Goal: Task Accomplishment & Management: Complete application form

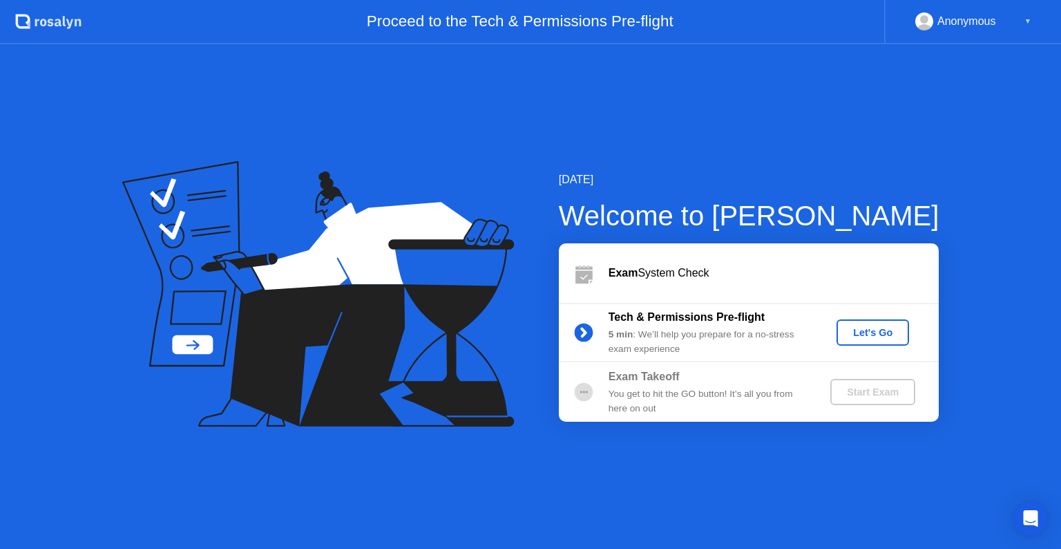
click at [861, 344] on button "Let's Go" at bounding box center [873, 332] width 73 height 26
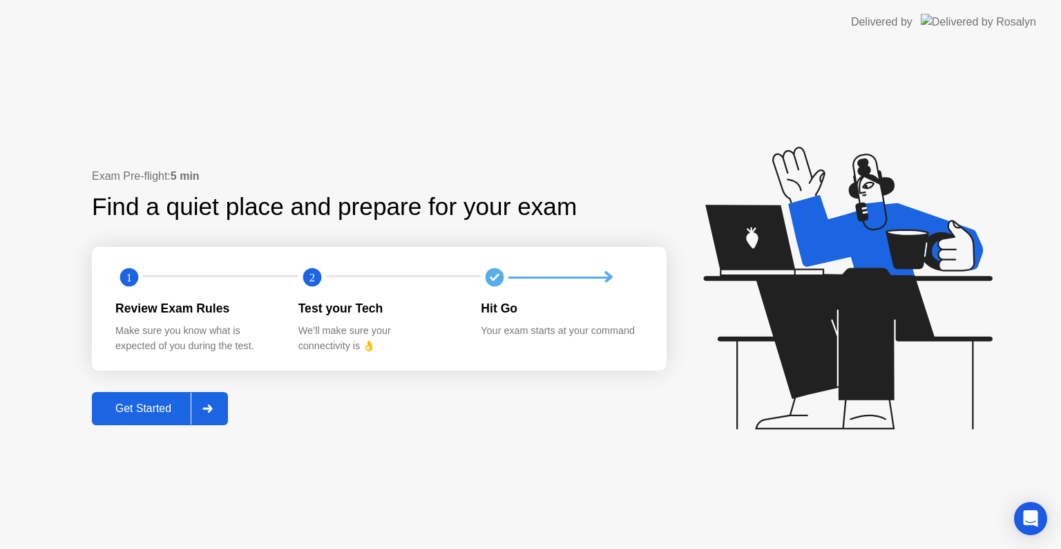
click at [145, 408] on div "Get Started" at bounding box center [143, 408] width 95 height 12
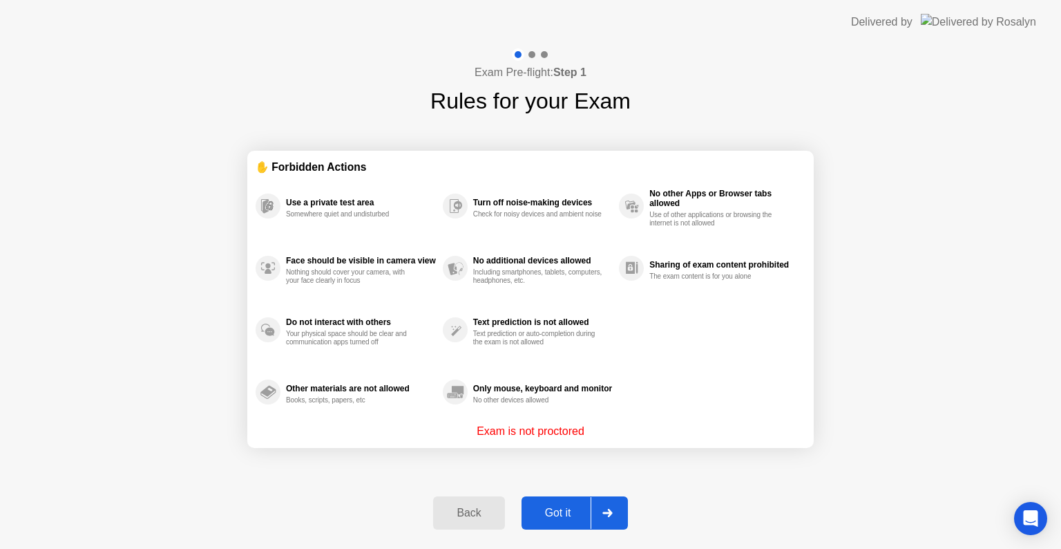
click at [565, 522] on button "Got it" at bounding box center [575, 512] width 106 height 33
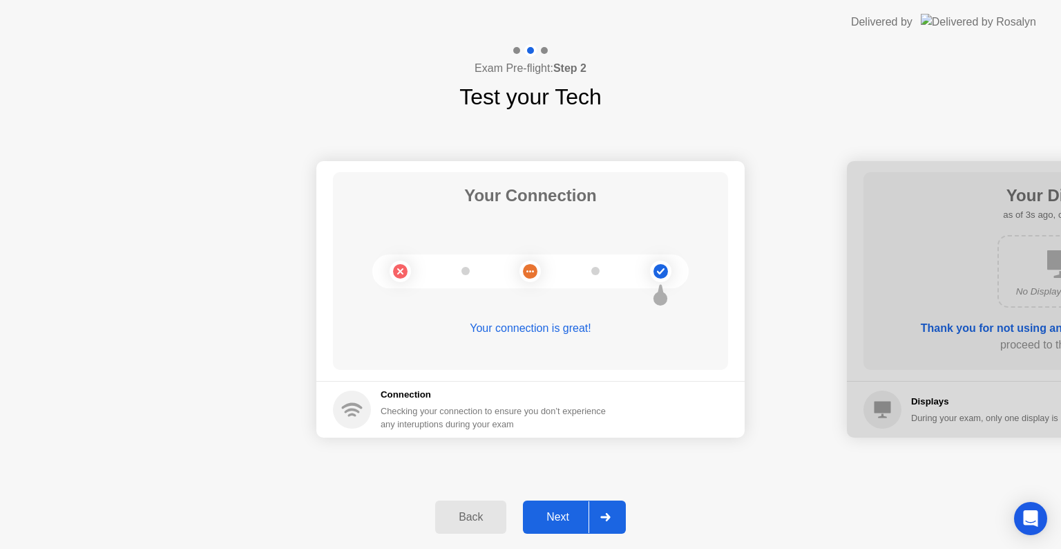
click at [569, 536] on div "Back Next" at bounding box center [530, 517] width 1061 height 64
click at [565, 530] on button "Next" at bounding box center [574, 516] width 103 height 33
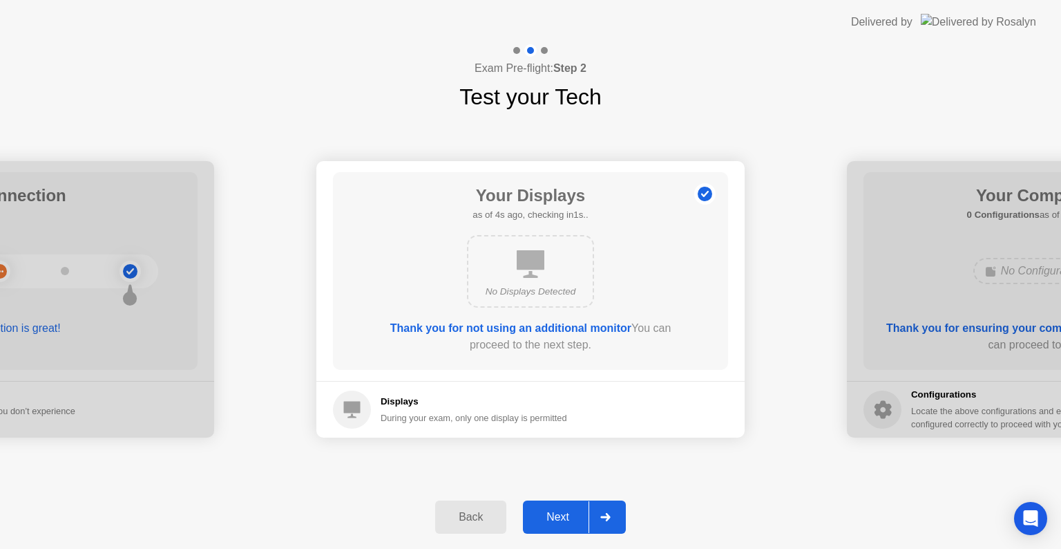
click at [561, 519] on div "Next" at bounding box center [558, 517] width 62 height 12
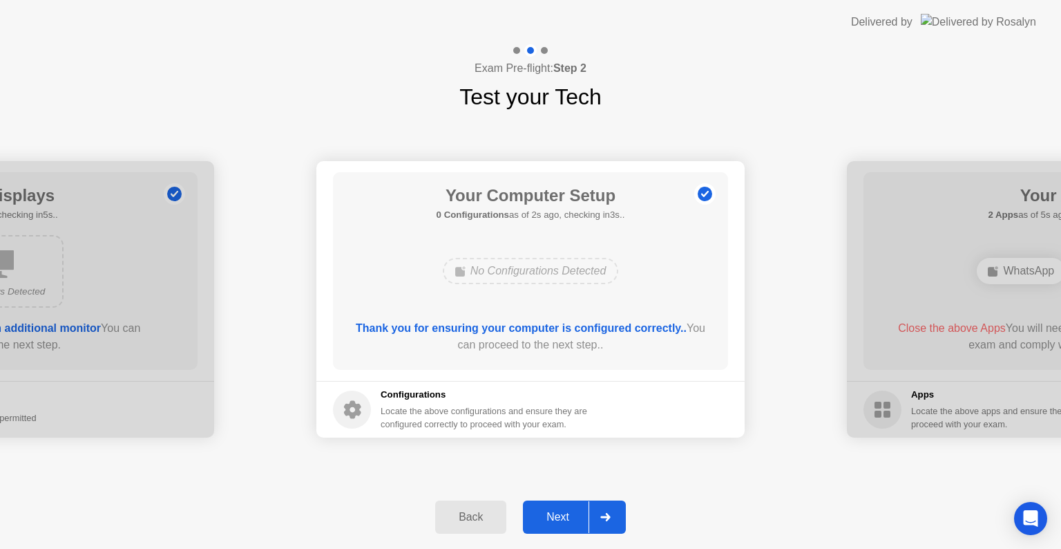
click at [561, 519] on div "Next" at bounding box center [558, 517] width 62 height 12
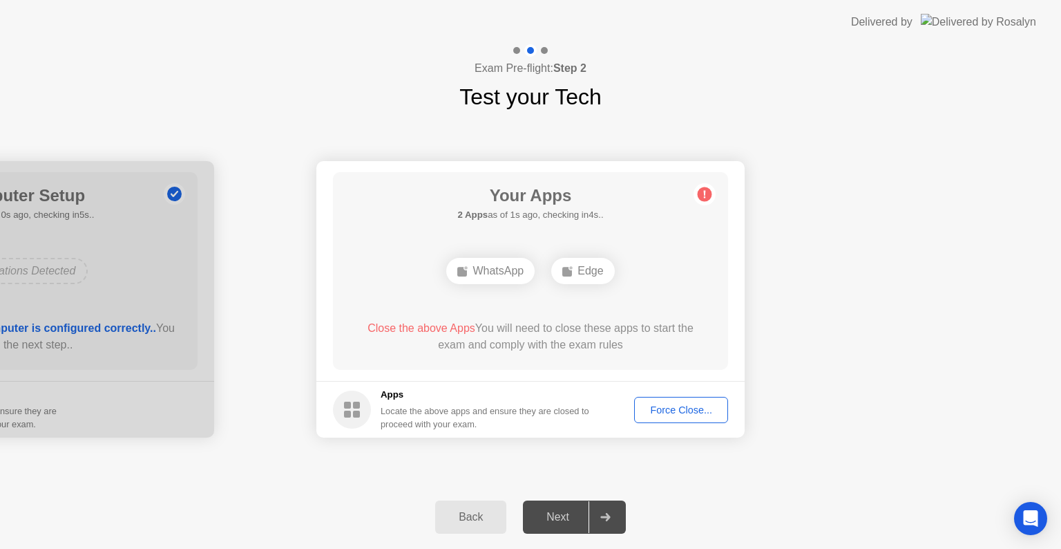
click at [672, 415] on div "Force Close..." at bounding box center [681, 409] width 84 height 11
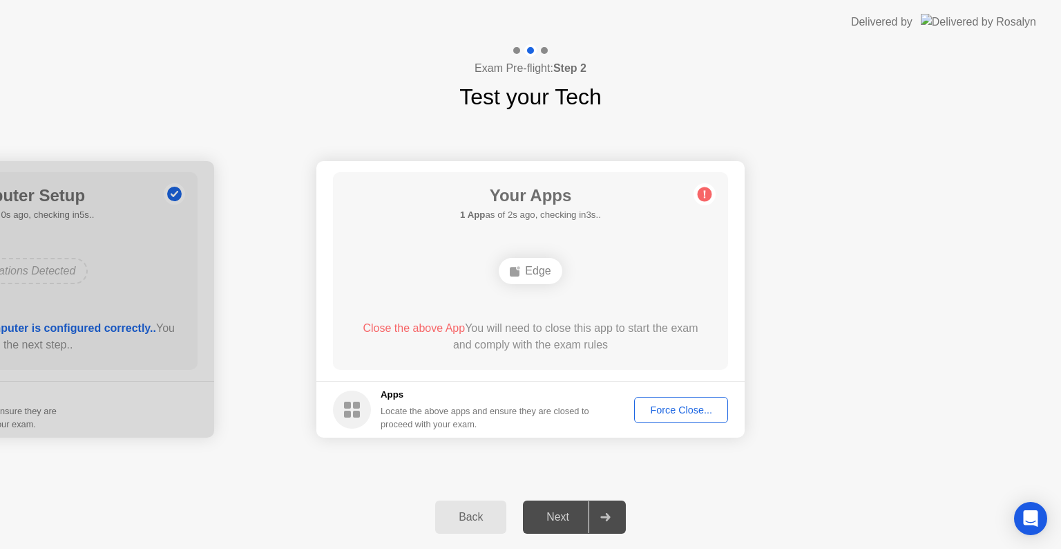
click at [701, 418] on button "Force Close..." at bounding box center [681, 410] width 94 height 26
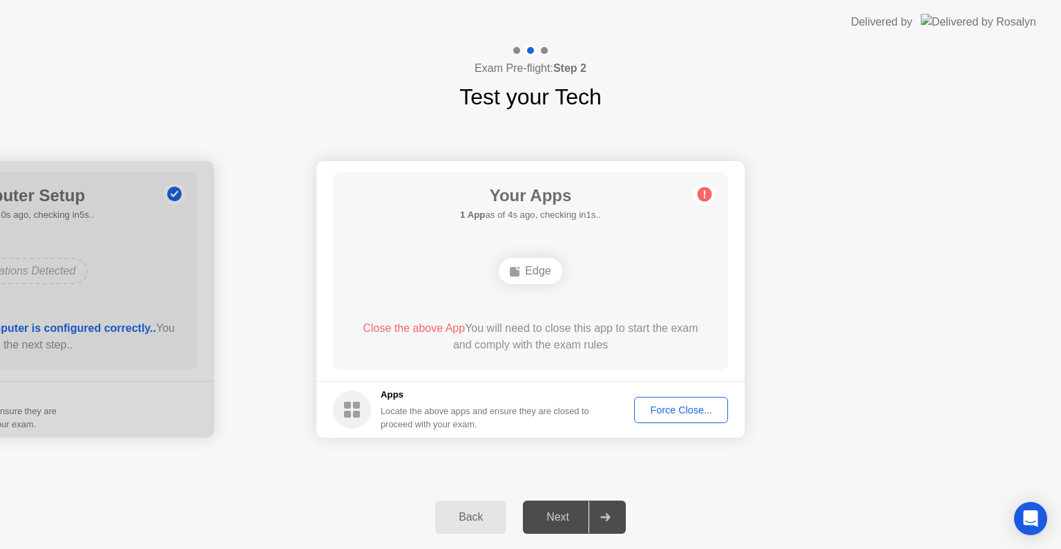
click at [663, 405] on div "Force Close..." at bounding box center [681, 409] width 84 height 11
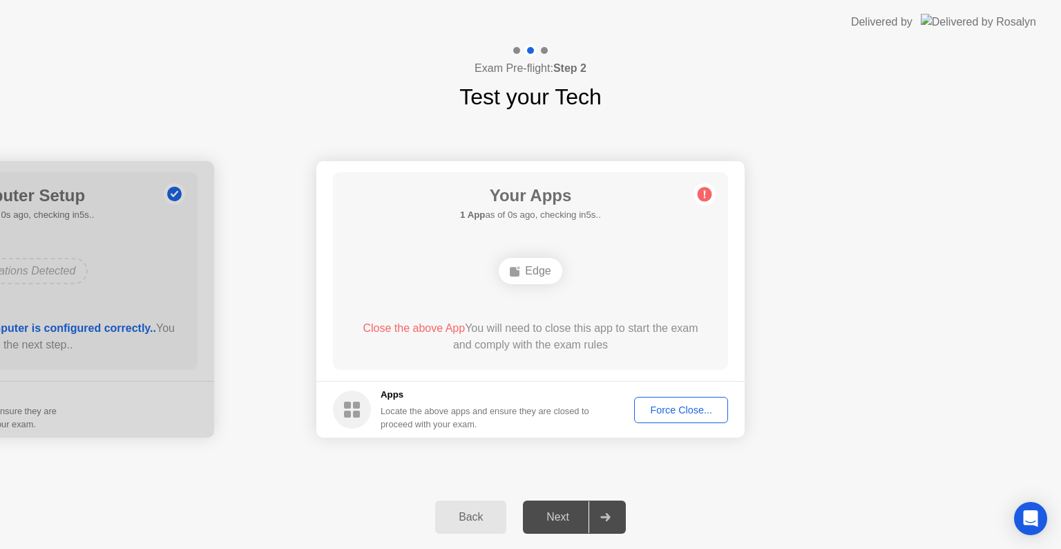
click at [681, 409] on div "Force Close..." at bounding box center [681, 409] width 84 height 11
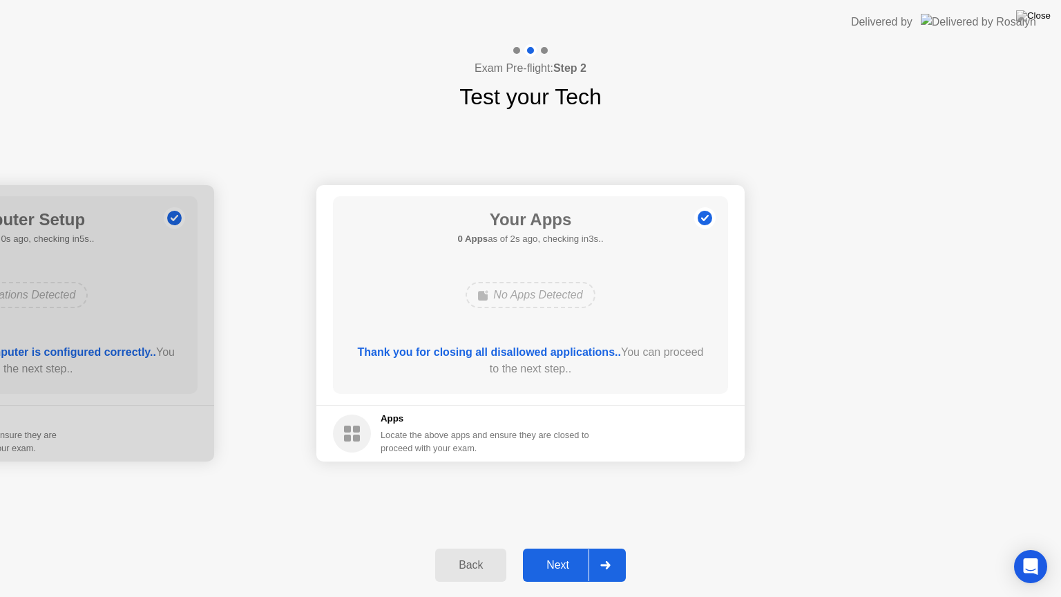
click at [571, 548] on div "Next" at bounding box center [558, 565] width 62 height 12
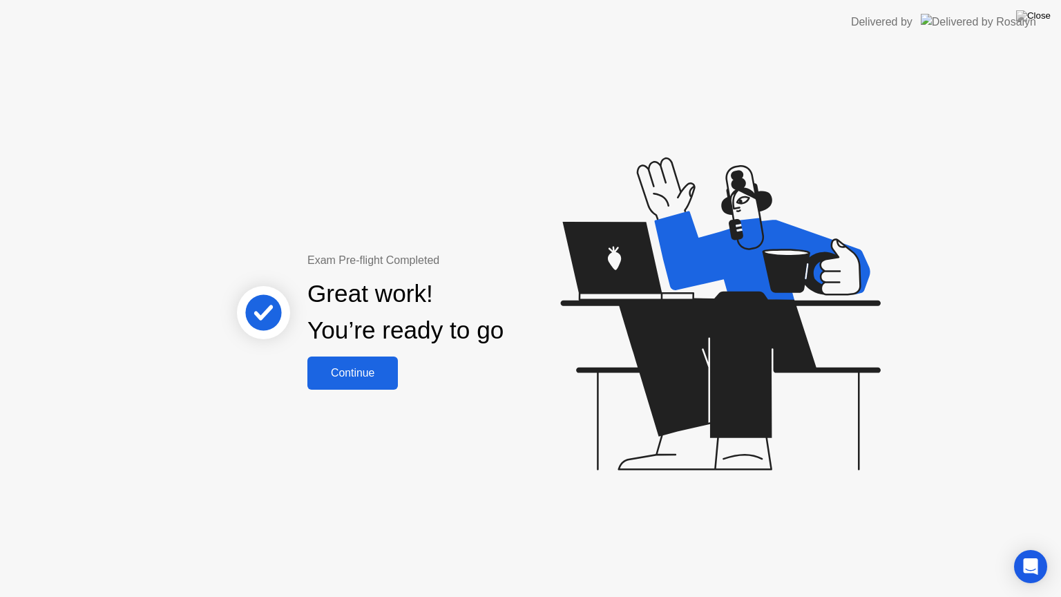
click at [349, 379] on div "Continue" at bounding box center [353, 373] width 82 height 12
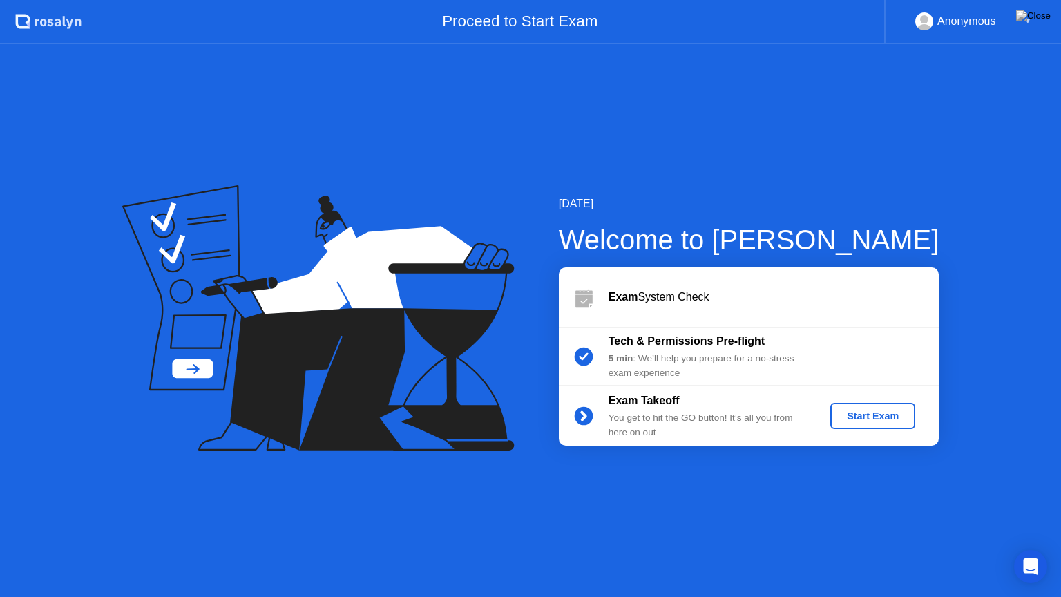
click at [880, 417] on div "Start Exam" at bounding box center [873, 415] width 74 height 11
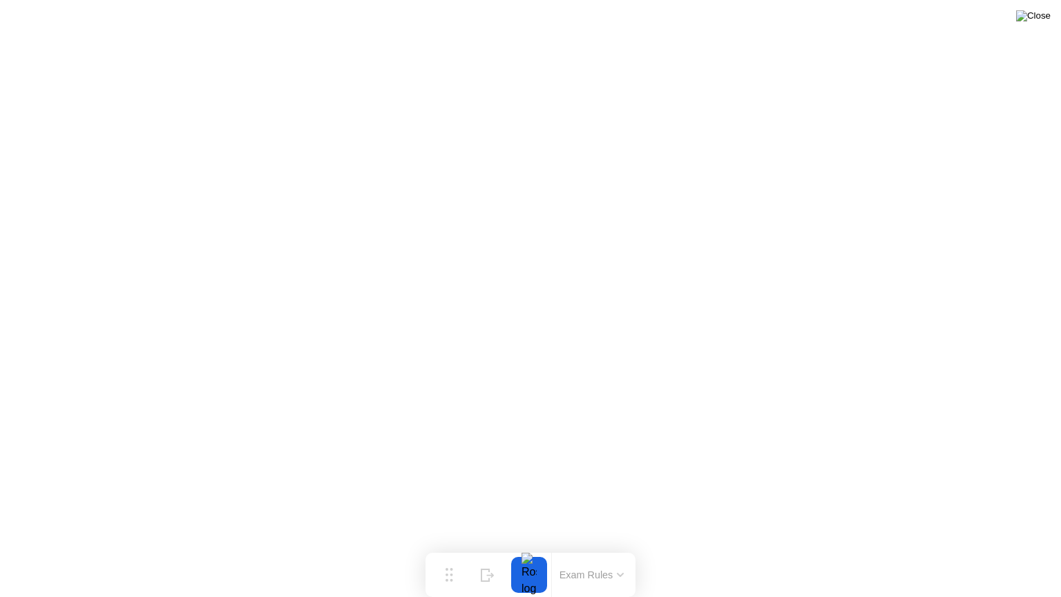
click at [1046, 17] on img at bounding box center [1034, 15] width 35 height 11
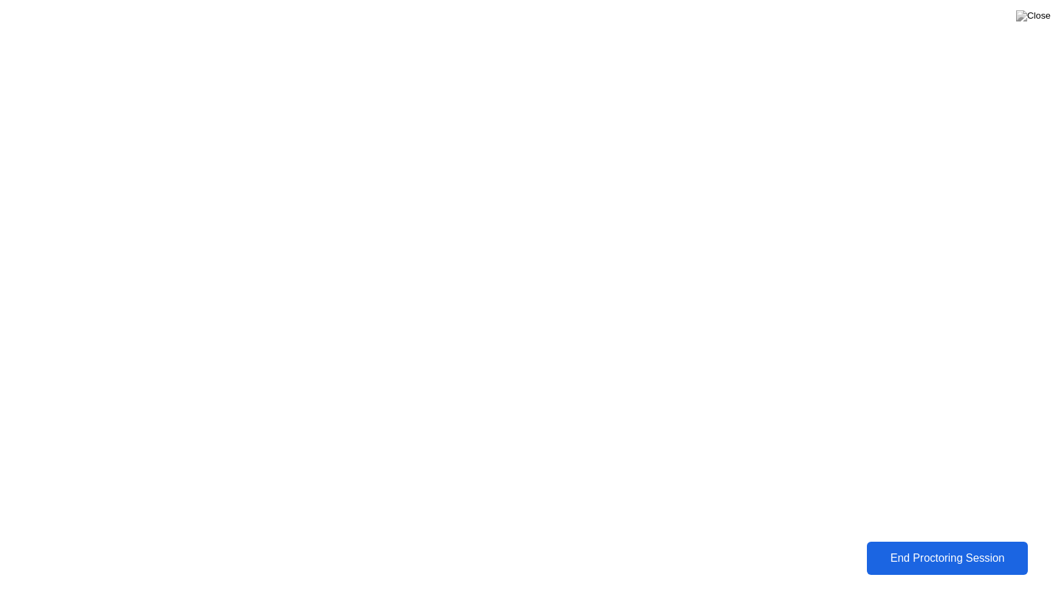
click at [968, 548] on button "End Proctoring Session" at bounding box center [948, 558] width 162 height 33
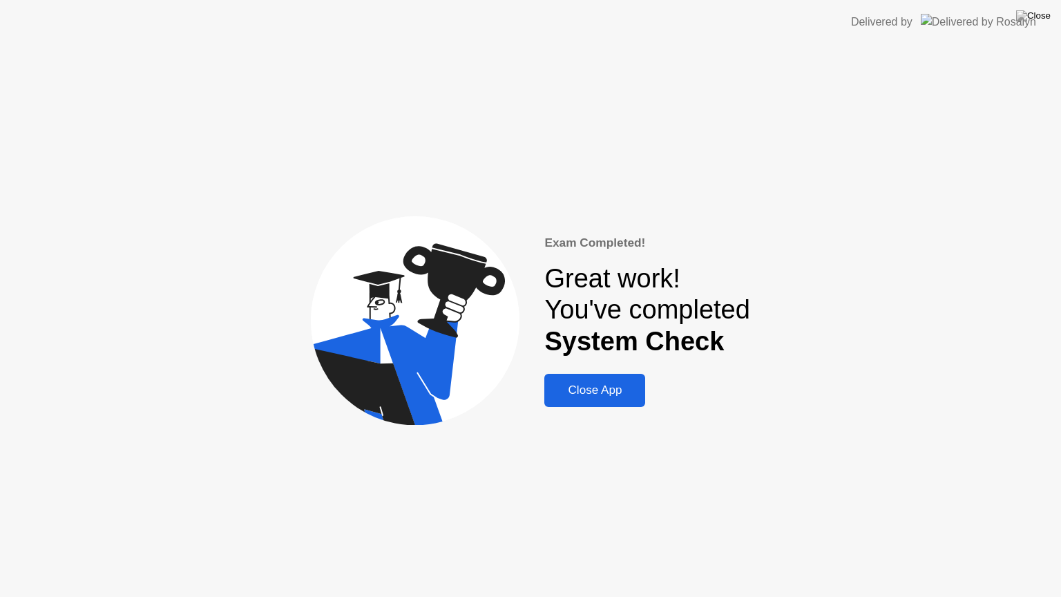
click at [589, 397] on div "Close App" at bounding box center [595, 391] width 93 height 14
